Goal: Task Accomplishment & Management: Complete application form

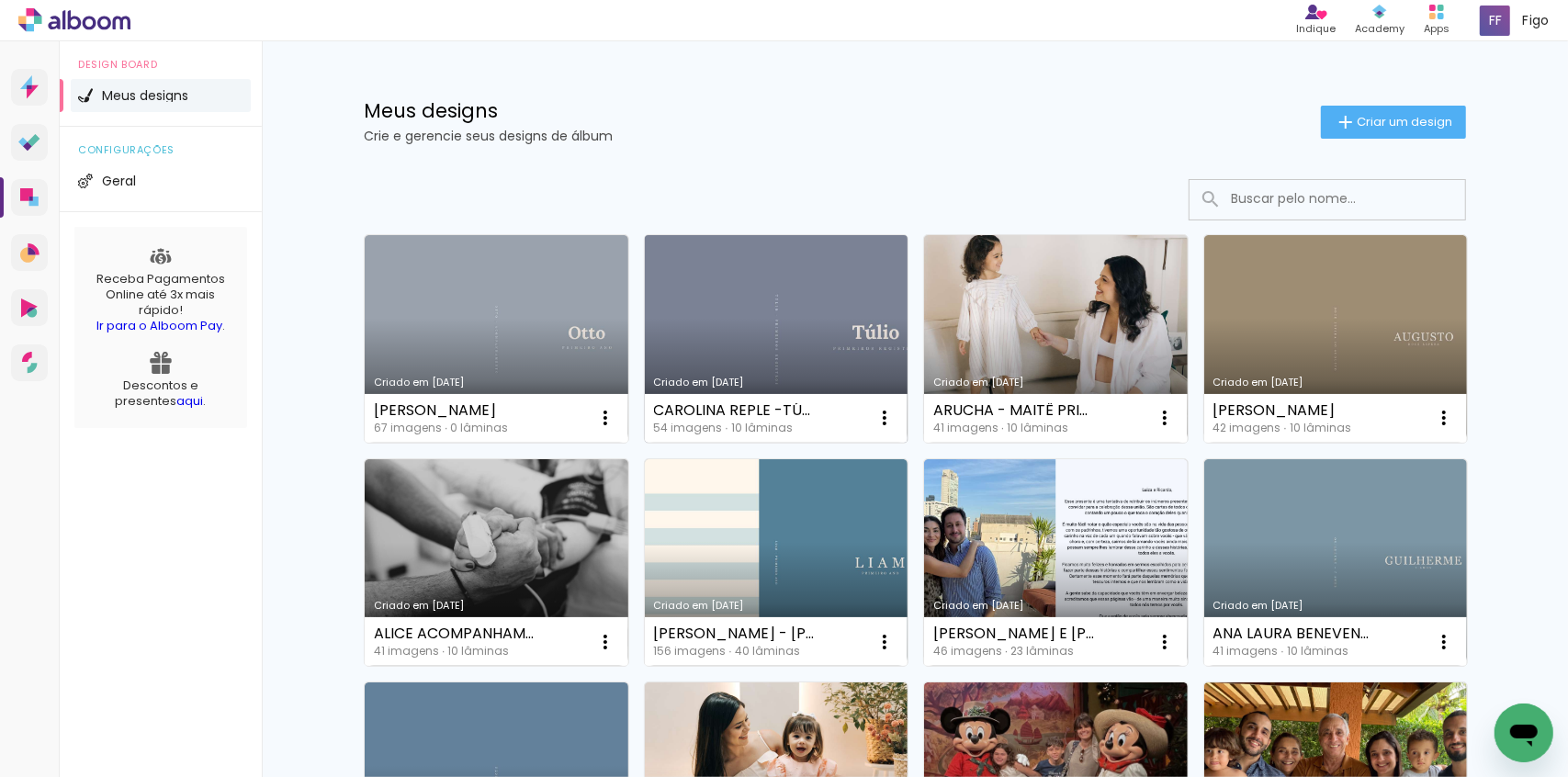
click at [749, 335] on link "Criado em 19/09/25" at bounding box center [776, 339] width 264 height 207
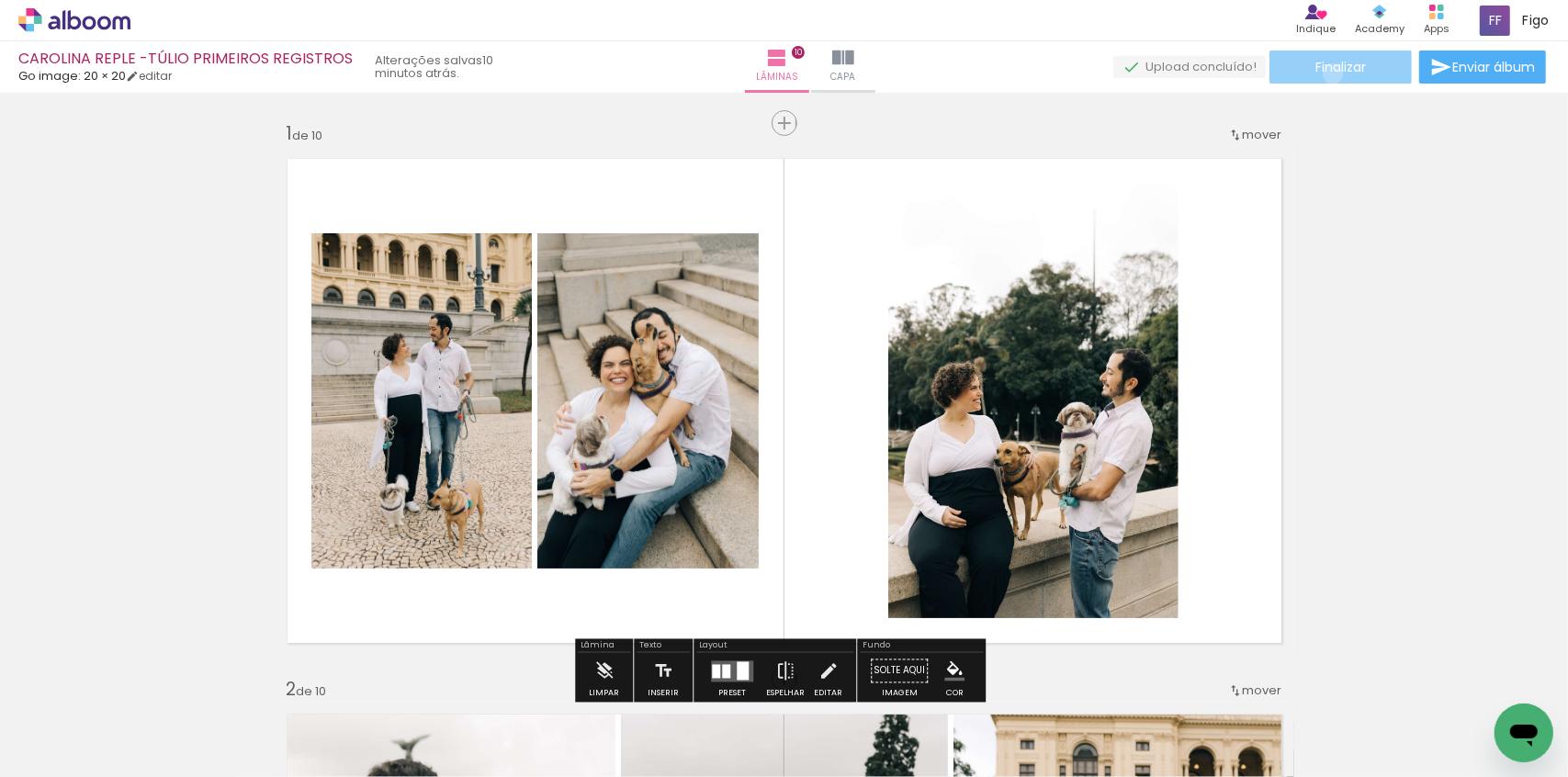
click at [1326, 74] on span "Finalizar" at bounding box center [1340, 67] width 50 height 13
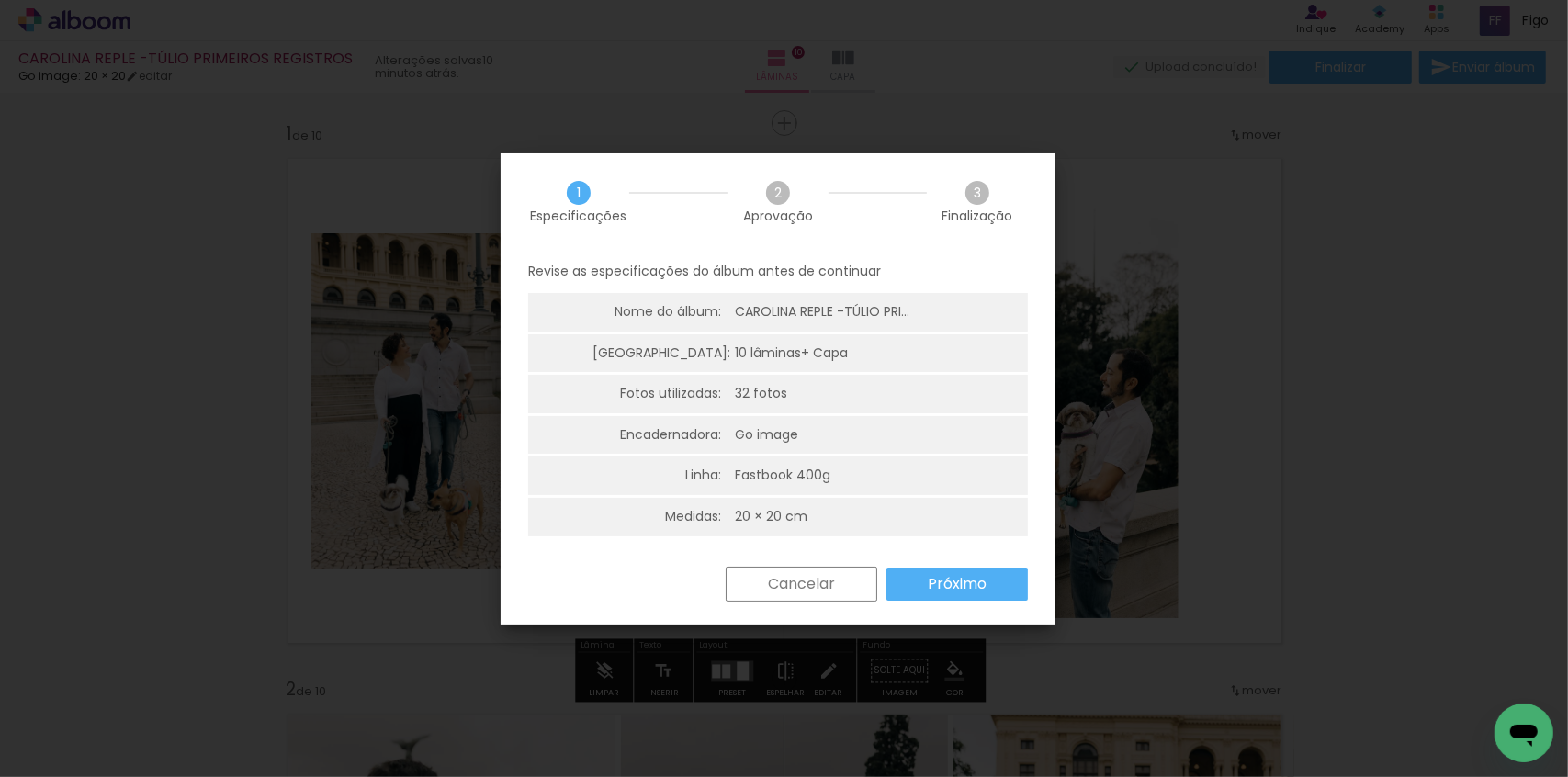
click at [0, 0] on slot "Próximo" at bounding box center [0, 0] width 0 height 0
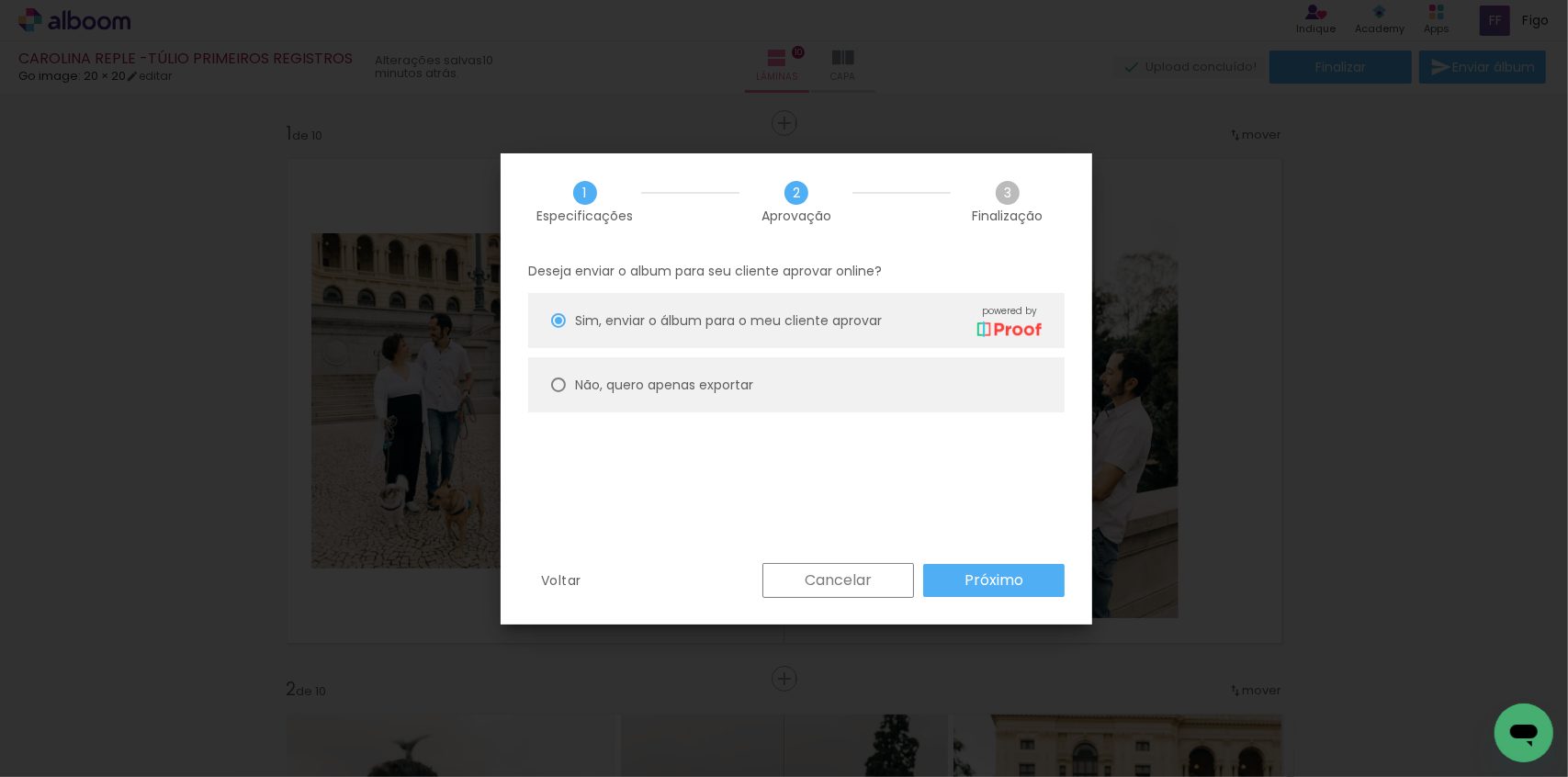
click at [0, 0] on slot "Próximo" at bounding box center [0, 0] width 0 height 0
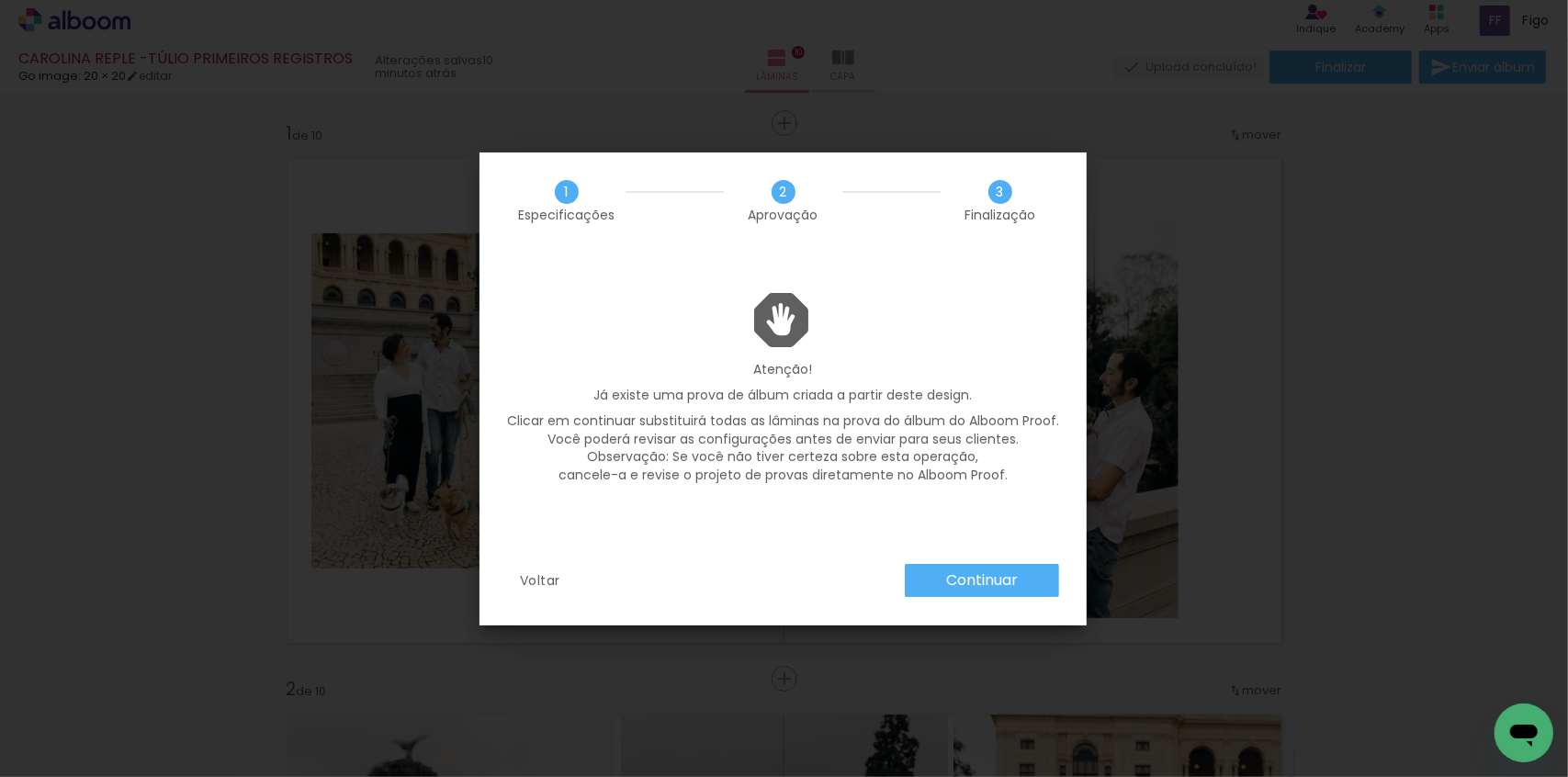
click at [0, 0] on slot "Continuar" at bounding box center [0, 0] width 0 height 0
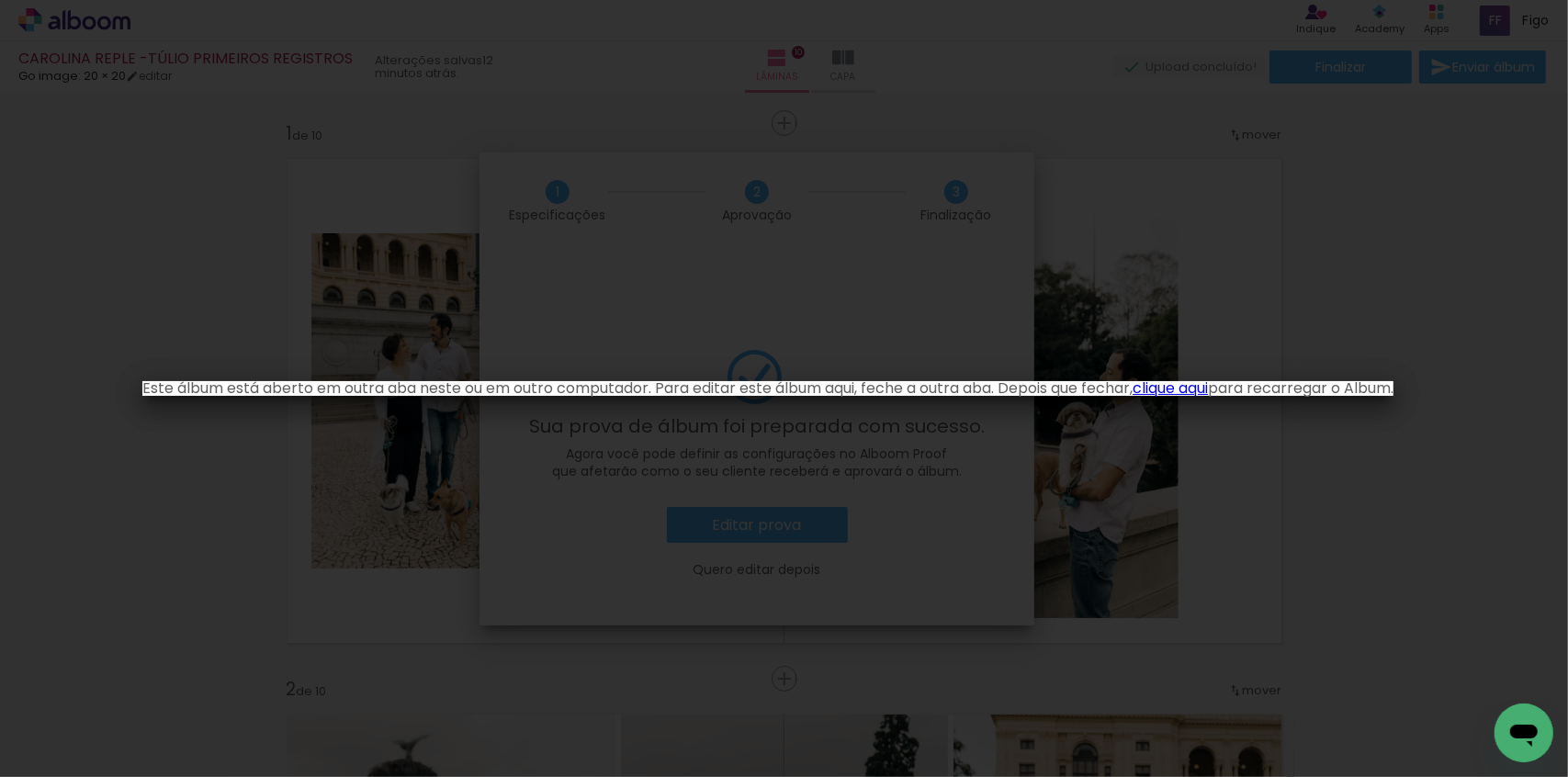
click at [625, 331] on iron-overlay-backdrop at bounding box center [784, 388] width 1568 height 777
drag, startPoint x: 1199, startPoint y: 390, endPoint x: 1145, endPoint y: 409, distance: 57.2
click at [1199, 389] on link "clique aqui" at bounding box center [1170, 388] width 76 height 21
